Goal: Transaction & Acquisition: Book appointment/travel/reservation

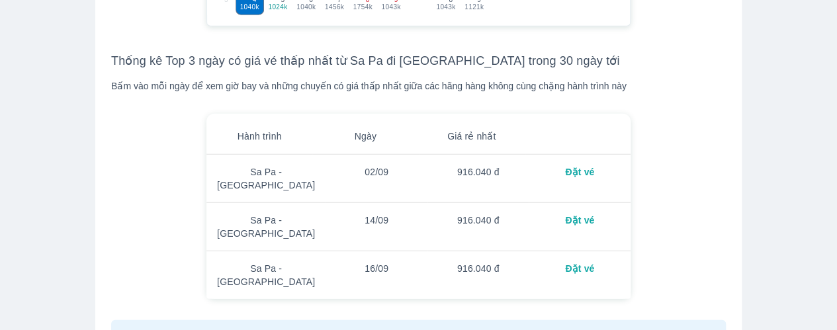
scroll to position [1586, 0]
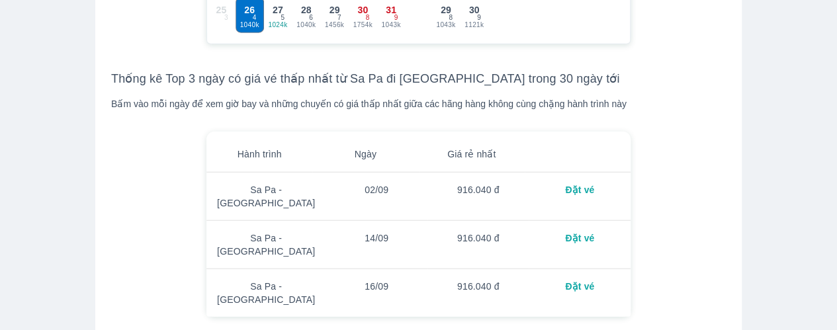
click at [515, 189] on td "916.040 đ" at bounding box center [478, 197] width 102 height 48
click at [392, 194] on td "02/09" at bounding box center [377, 197] width 102 height 48
click at [255, 194] on td "Sa Pa - [GEOGRAPHIC_DATA]" at bounding box center [265, 197] width 119 height 48
click at [564, 187] on div "Đặt vé" at bounding box center [579, 189] width 81 height 13
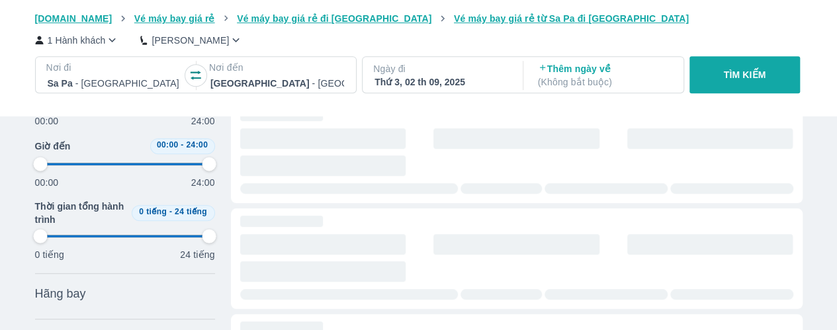
scroll to position [106, 0]
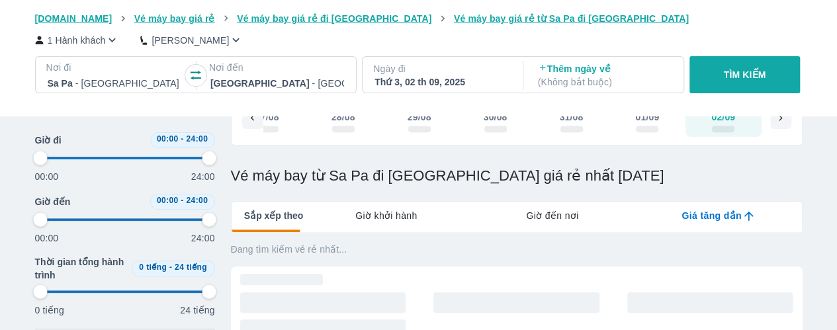
type input "97.9166666666667"
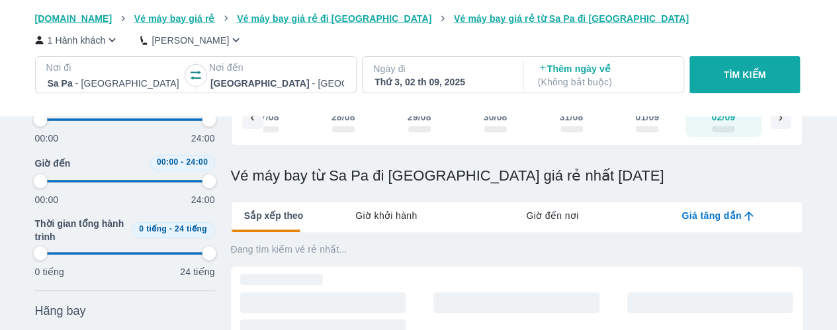
scroll to position [0, 0]
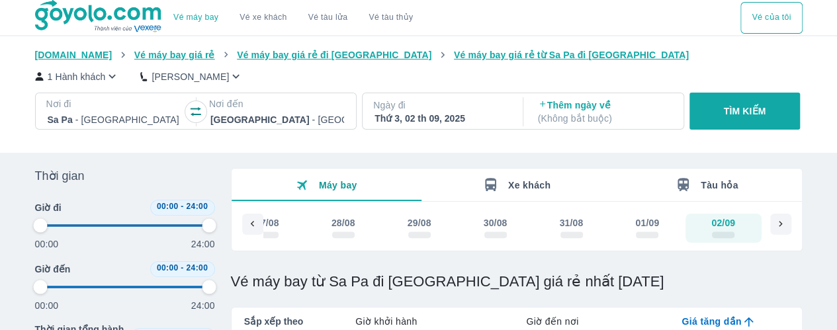
type input "97.9166666666667"
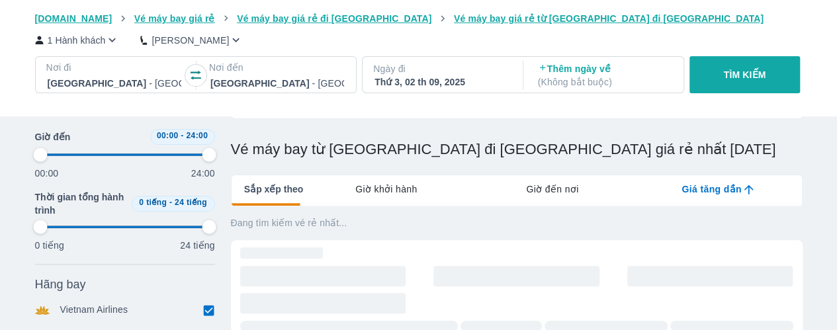
type input "97.9166666666667"
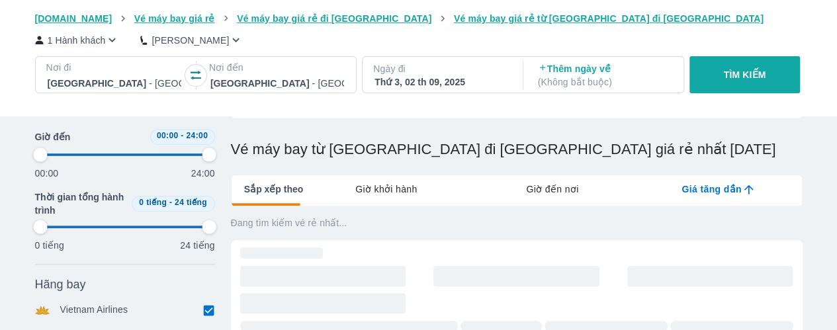
type input "97.9166666666667"
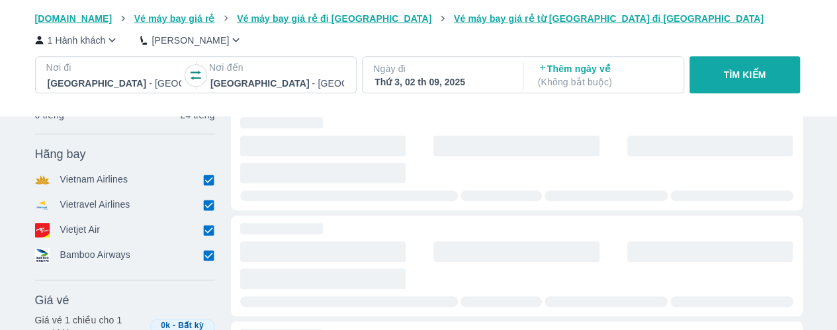
type input "97.9166666666667"
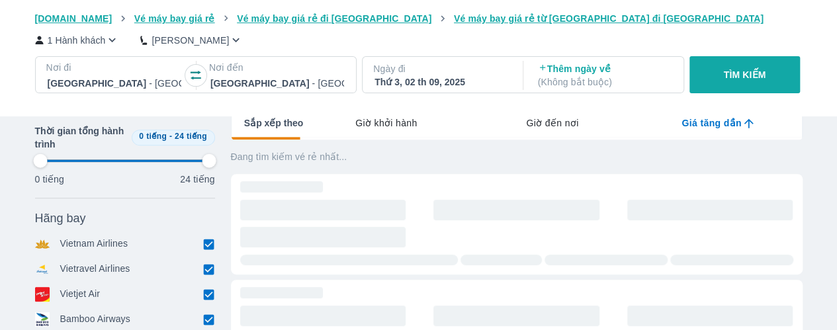
type input "97.9166666666667"
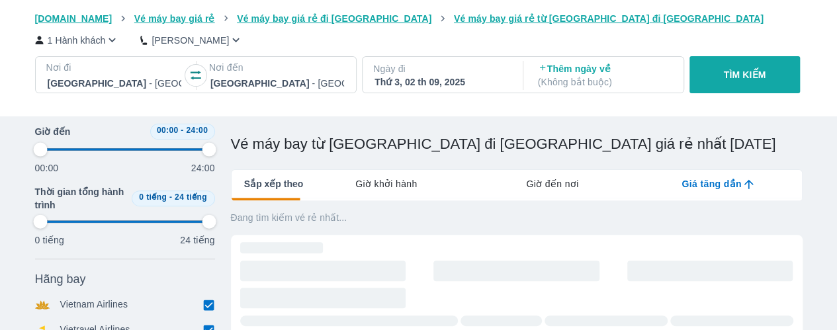
type input "97.9166666666667"
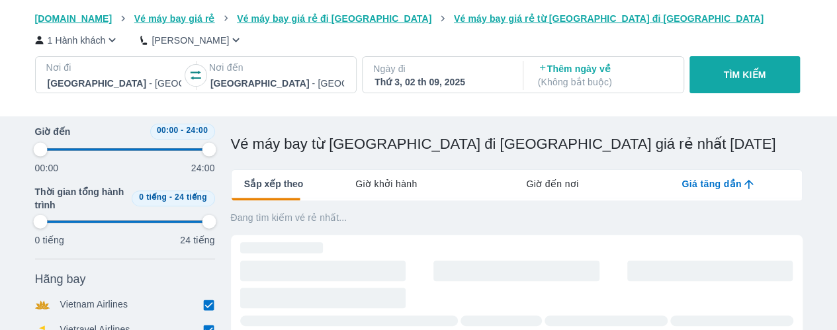
type input "97.9166666666667"
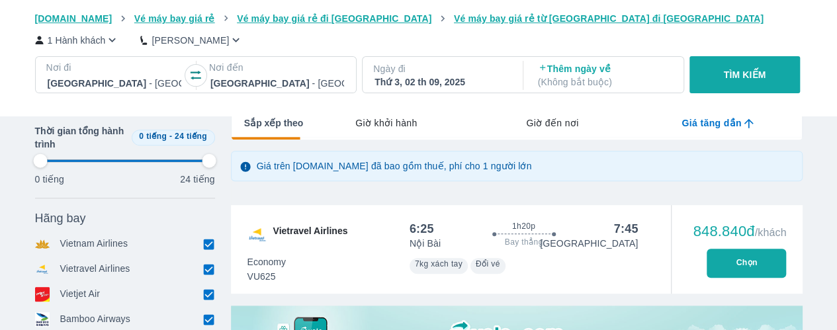
scroll to position [265, 0]
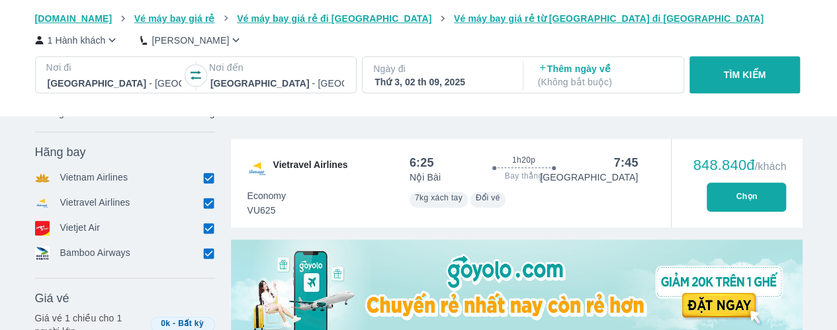
type input "97.9166666666667"
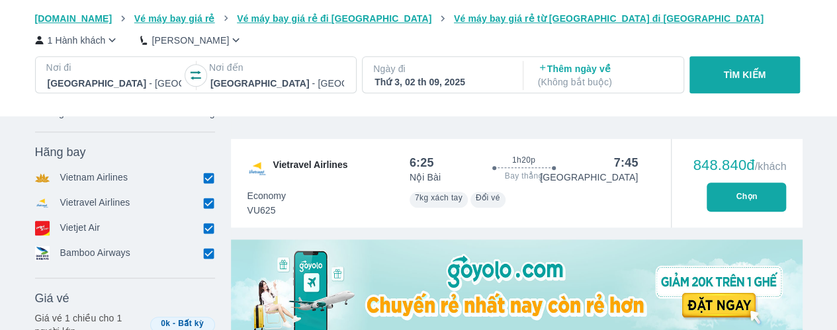
type input "97.9166666666667"
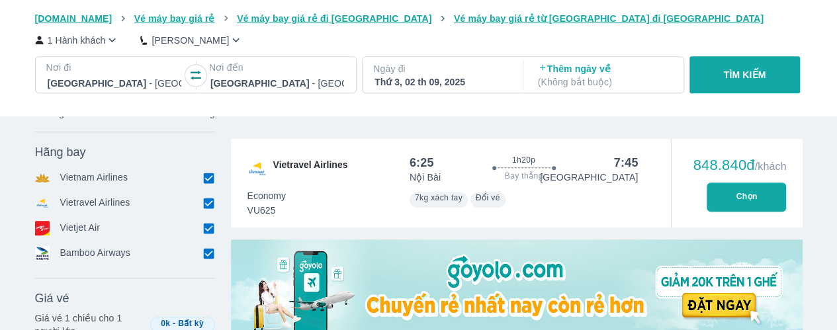
type input "97.9166666666667"
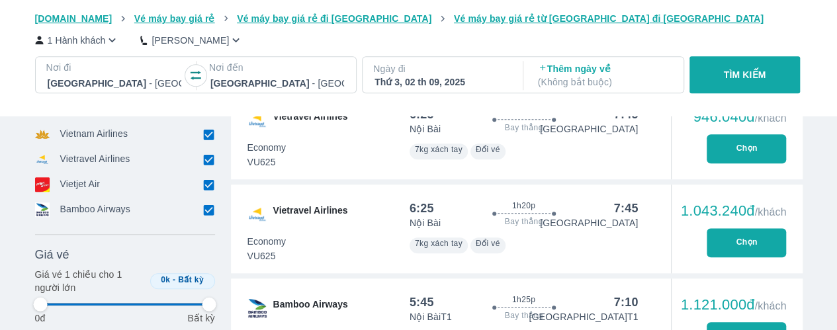
type input "97.9166666666667"
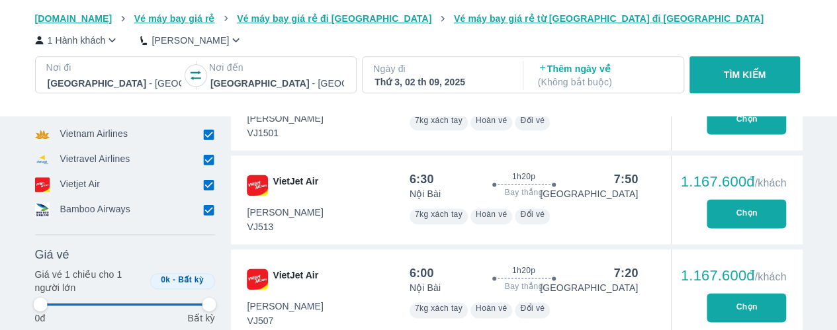
type input "97.9166666666667"
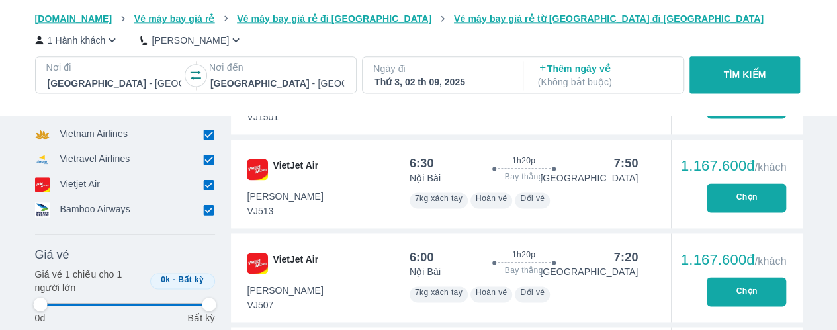
type input "97.9166666666667"
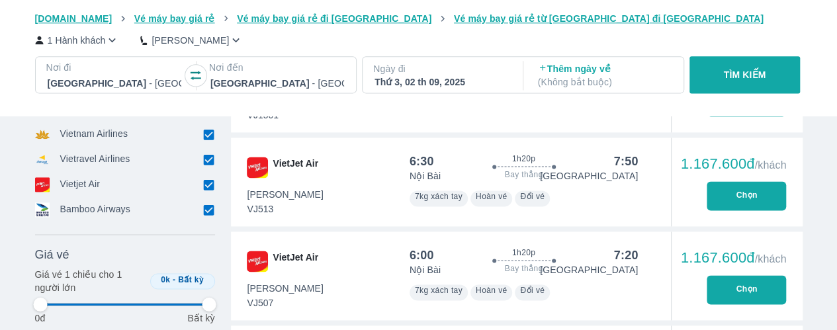
type input "97.9166666666667"
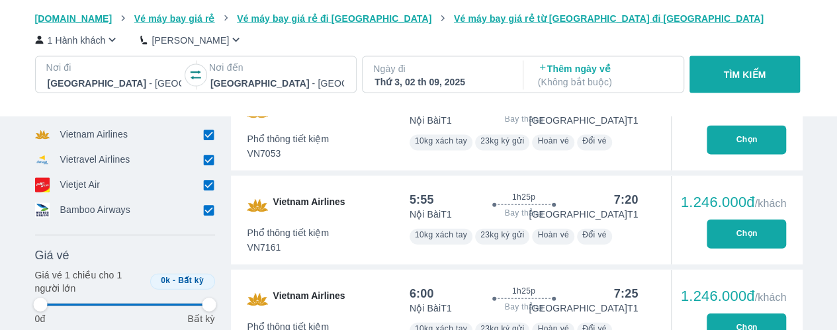
scroll to position [1389, 0]
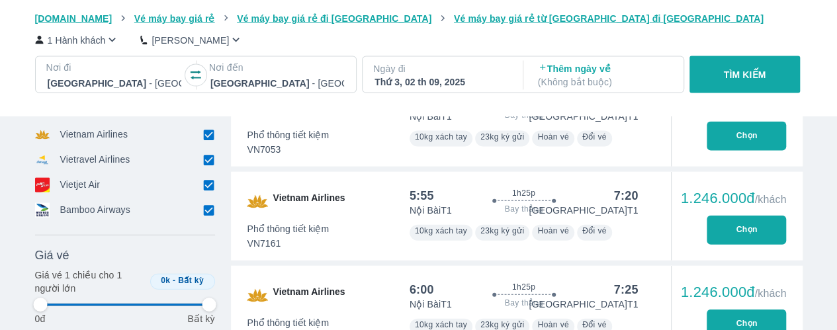
type input "97.9166666666667"
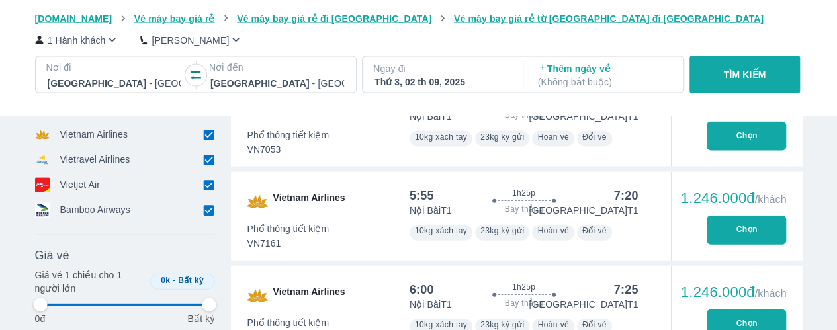
type input "97.9166666666667"
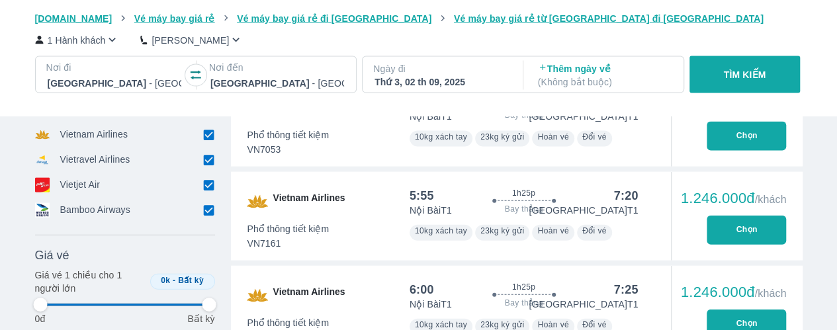
type input "97.9166666666667"
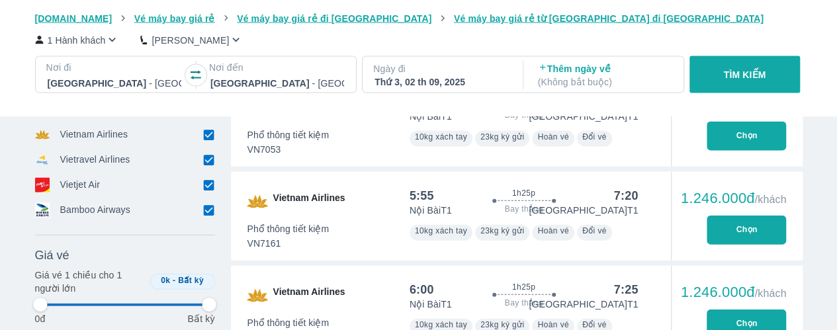
type input "97.9166666666667"
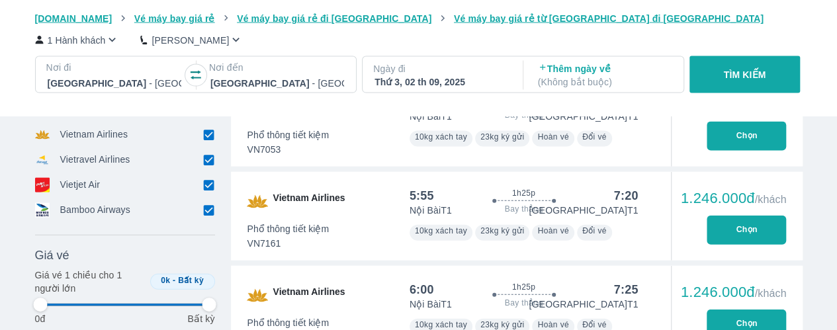
type input "97.9166666666667"
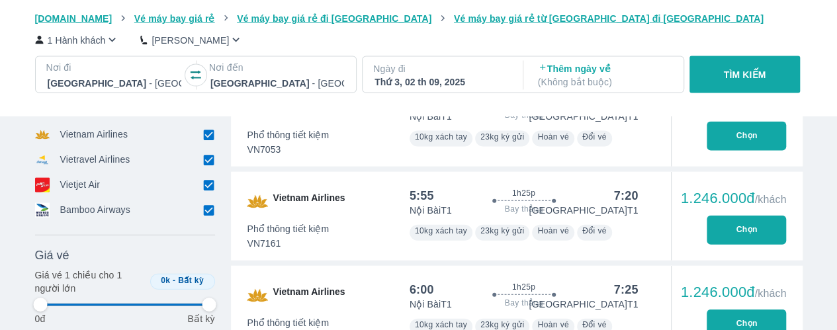
type input "97.9166666666667"
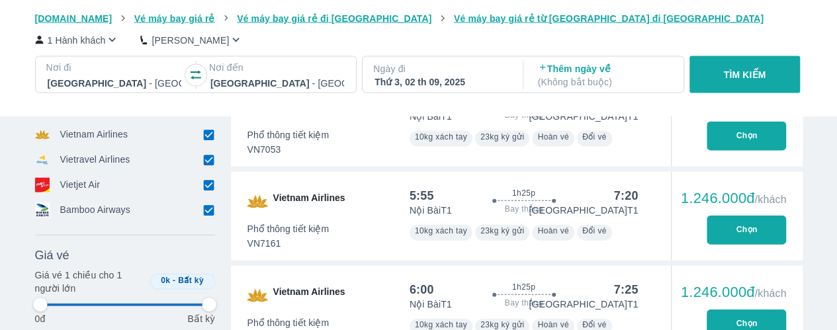
type input "97.9166666666667"
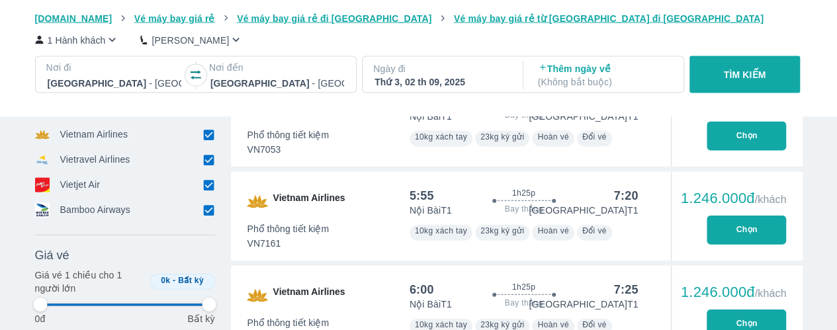
type input "97.9166666666667"
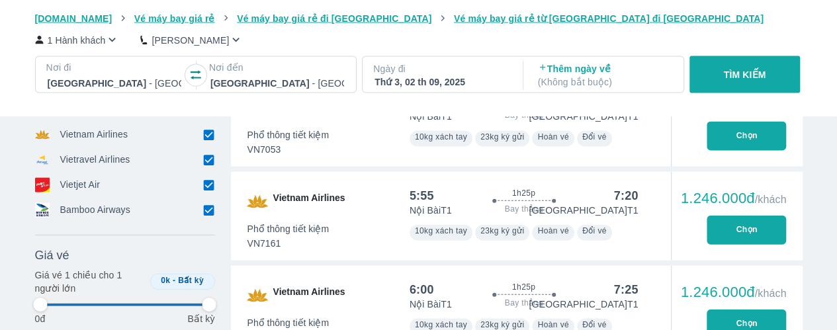
type input "97.9166666666667"
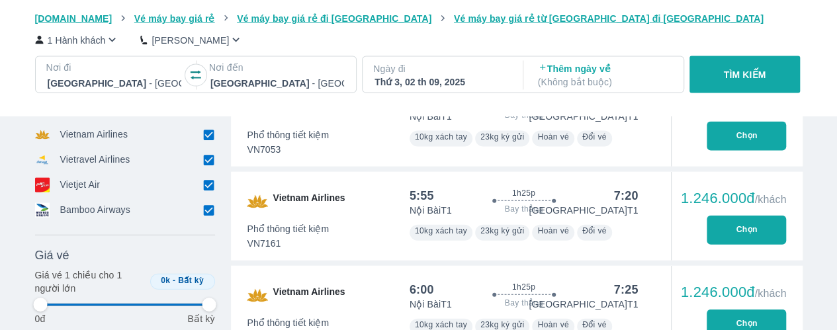
type input "97.9166666666667"
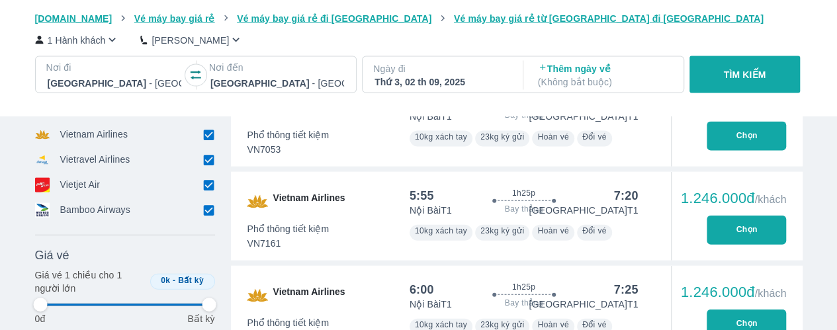
type input "97.9166666666667"
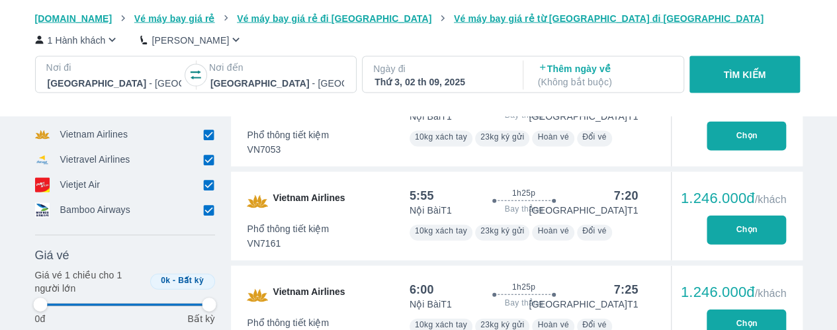
type input "97.9166666666667"
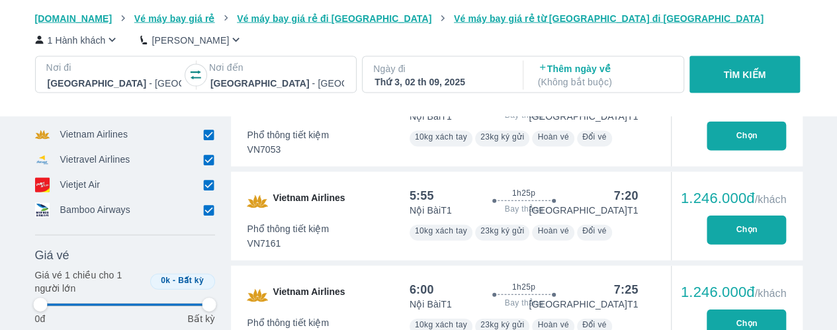
type input "97.9166666666667"
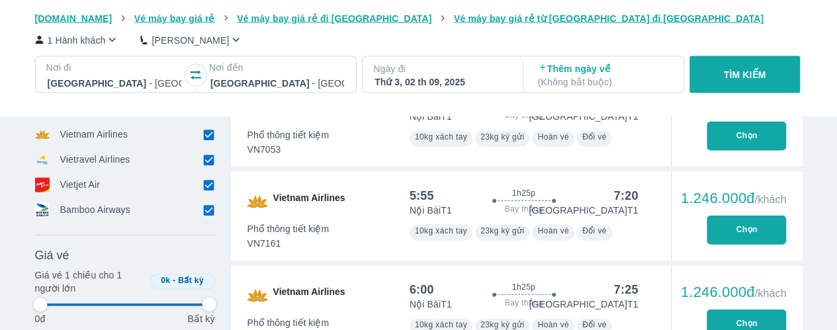
type input "97.9166666666667"
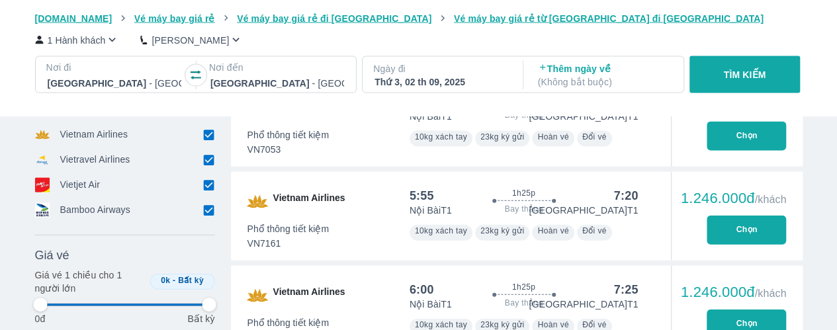
type input "97.9166666666667"
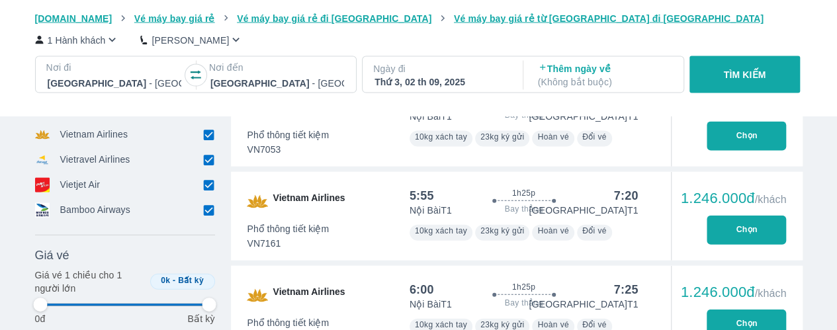
type input "97.9166666666667"
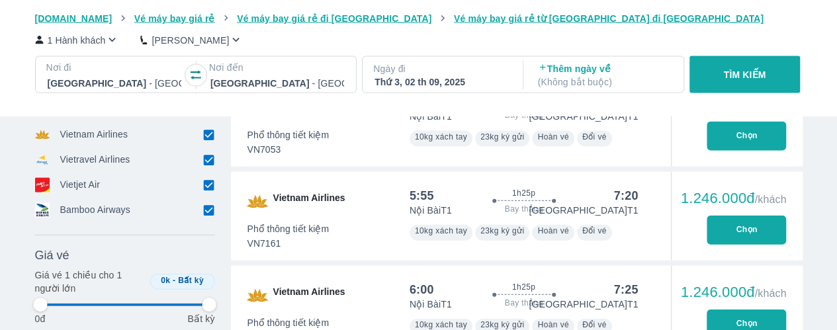
type input "97.9166666666667"
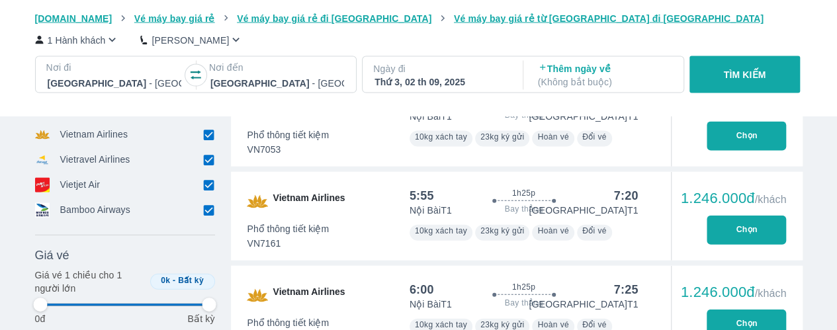
type input "97.9166666666667"
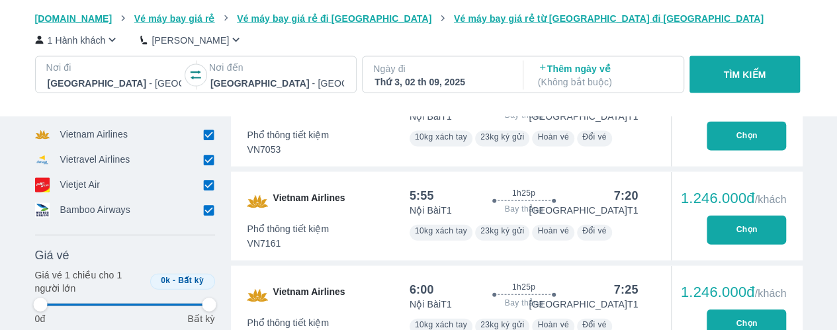
type input "97.9166666666667"
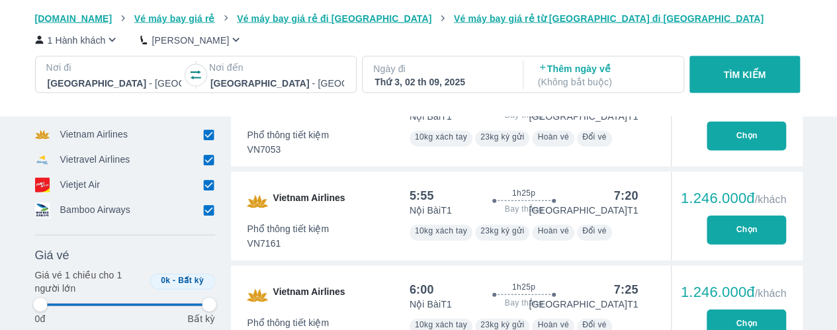
type input "97.9166666666667"
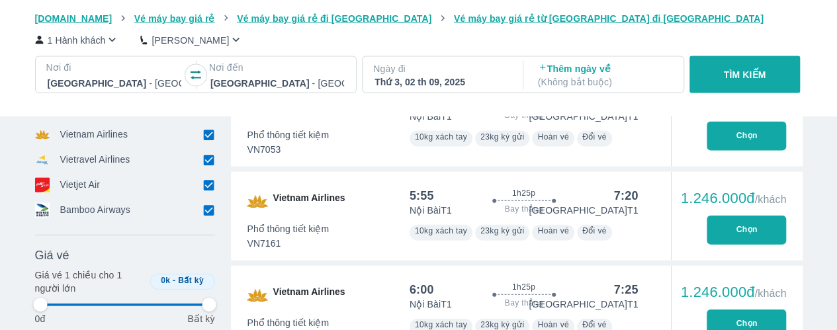
type input "97.9166666666667"
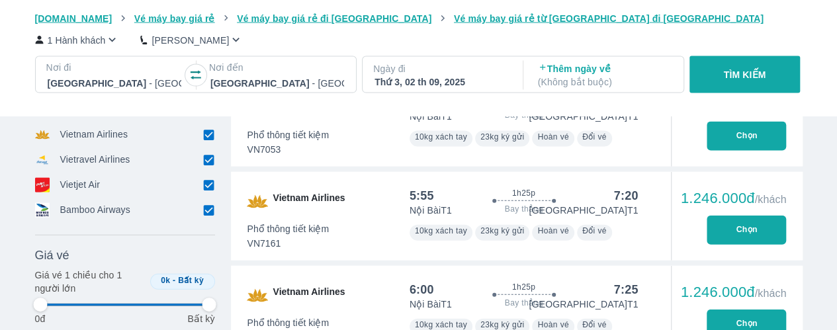
type input "97.9166666666667"
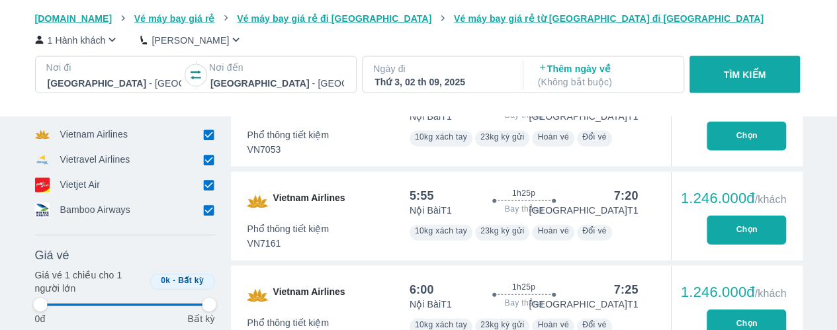
type input "97.9166666666667"
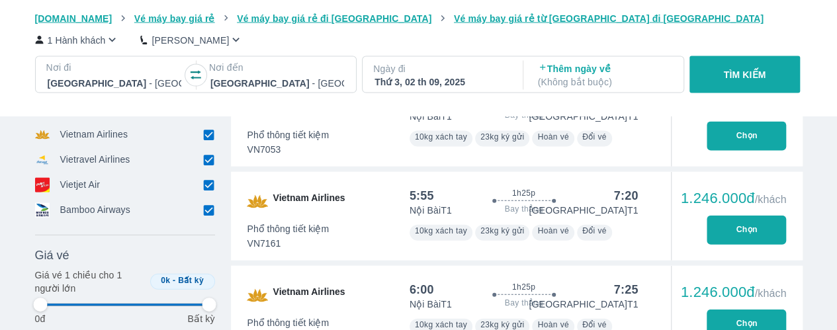
type input "97.9166666666667"
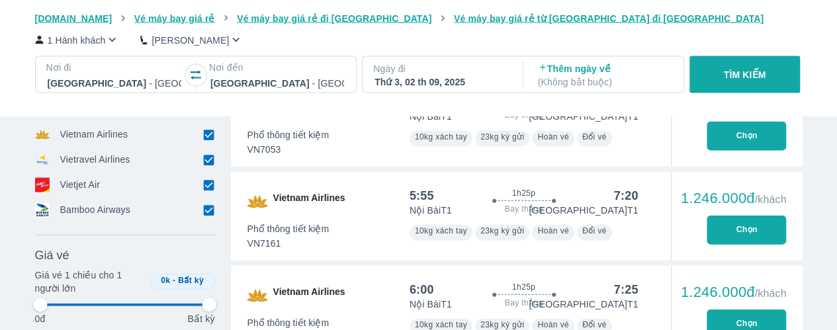
type input "97.9166666666667"
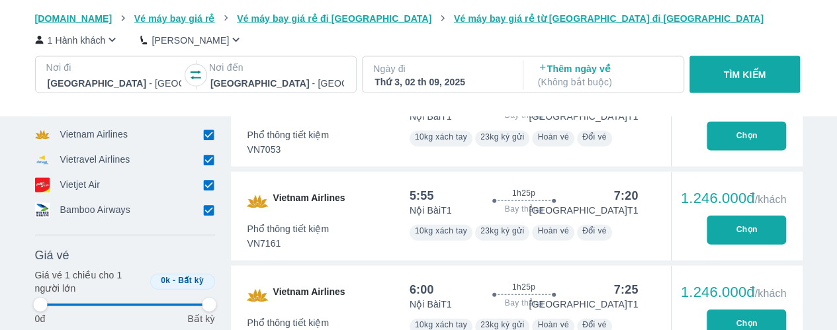
type input "97.9166666666667"
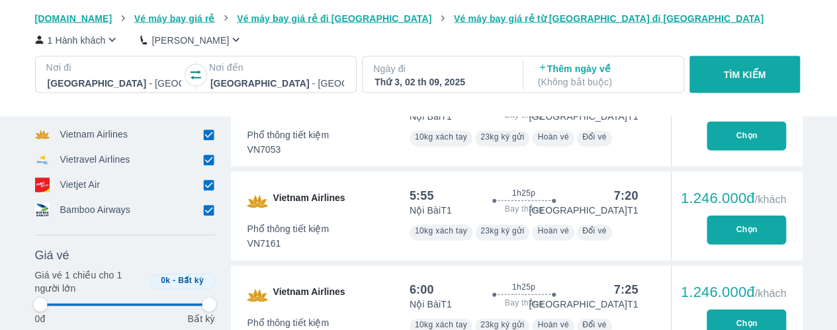
type input "97.9166666666667"
